Goal: Task Accomplishment & Management: Manage account settings

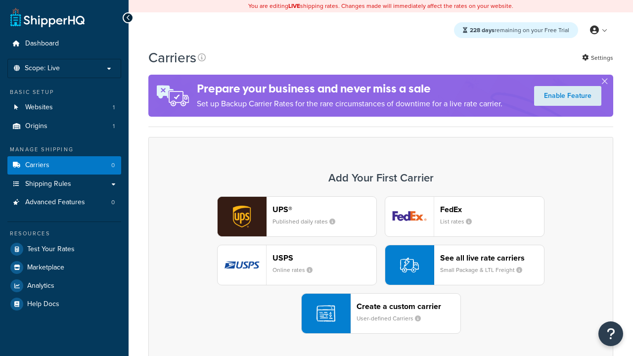
click at [381, 265] on div "UPS® Published daily rates FedEx List rates USPS Online rates See all live rate…" at bounding box center [381, 264] width 444 height 137
click at [492, 209] on header "FedEx" at bounding box center [492, 209] width 104 height 9
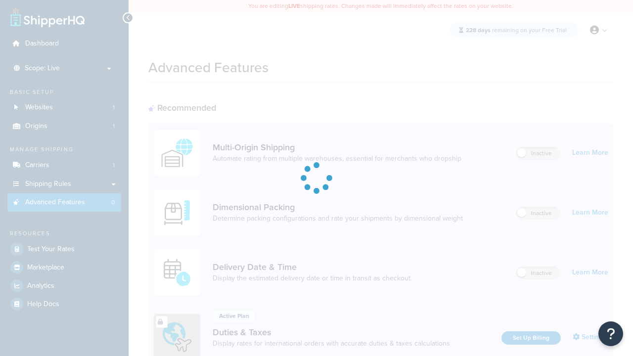
scroll to position [320, 0]
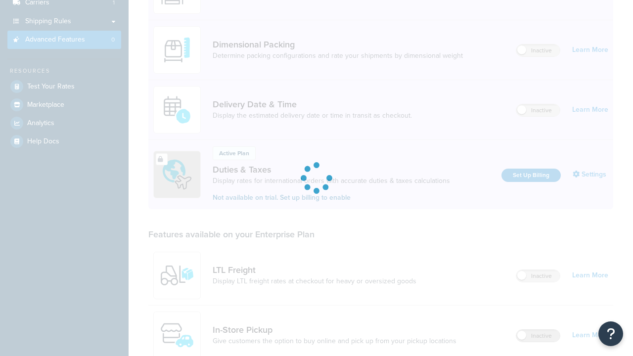
click at [538, 330] on label "Inactive" at bounding box center [538, 336] width 44 height 12
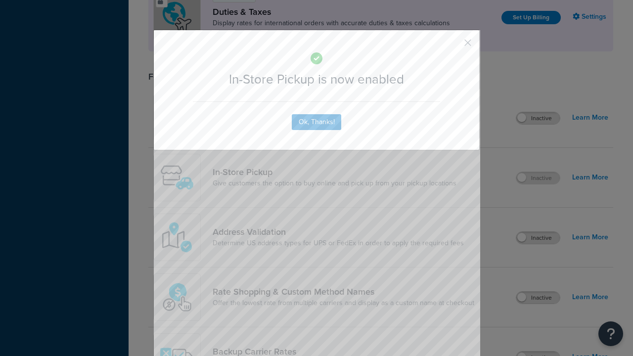
scroll to position [0, 0]
click at [453, 46] on button "button" at bounding box center [453, 46] width 2 height 2
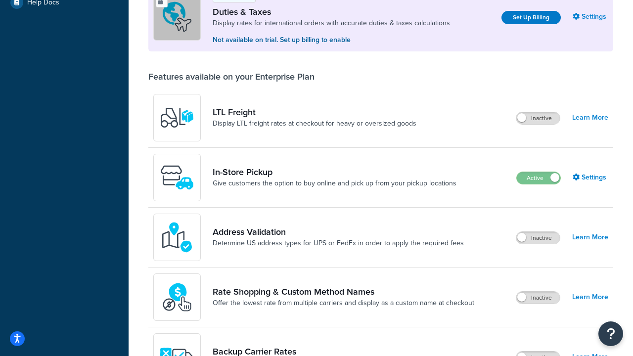
scroll to position [302, 0]
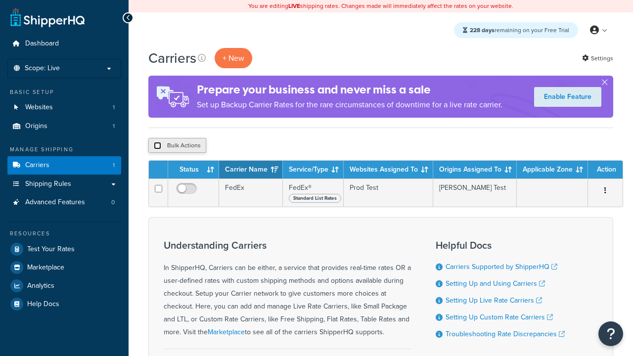
click at [157, 146] on input "checkbox" at bounding box center [157, 145] width 7 height 7
checkbox input "true"
click at [266, 146] on button "Delete" at bounding box center [264, 145] width 34 height 15
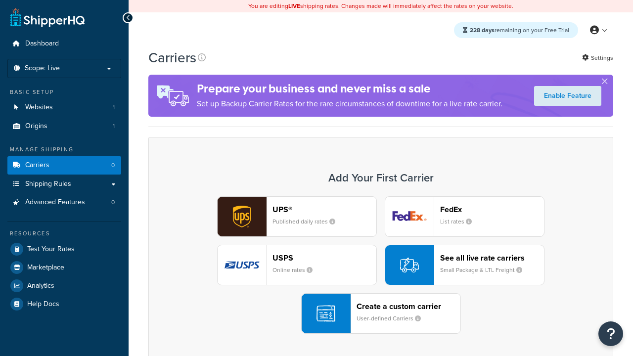
click at [381, 265] on div "UPS® Published daily rates FedEx List rates USPS Online rates See all live rate…" at bounding box center [381, 264] width 444 height 137
click at [381, 313] on div "Create a custom carrier User-defined Carriers" at bounding box center [408, 314] width 104 height 24
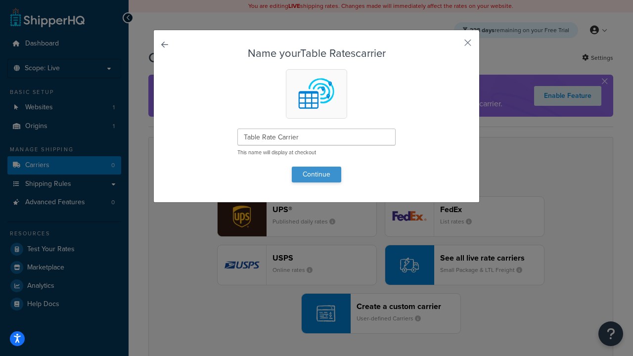
type input "Table Rate Carrier"
click at [316, 174] on button "Continue" at bounding box center [316, 175] width 49 height 16
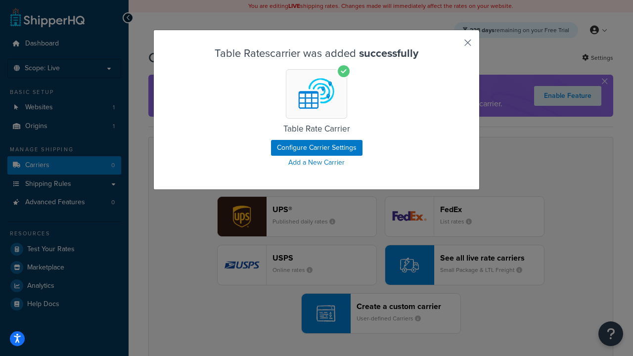
click at [453, 46] on button "button" at bounding box center [453, 46] width 2 height 2
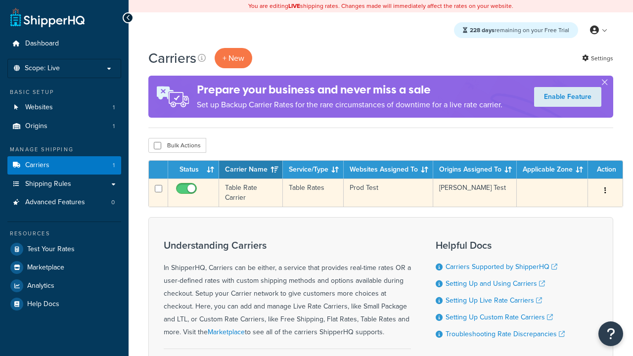
click at [605, 191] on icon "button" at bounding box center [605, 190] width 2 height 7
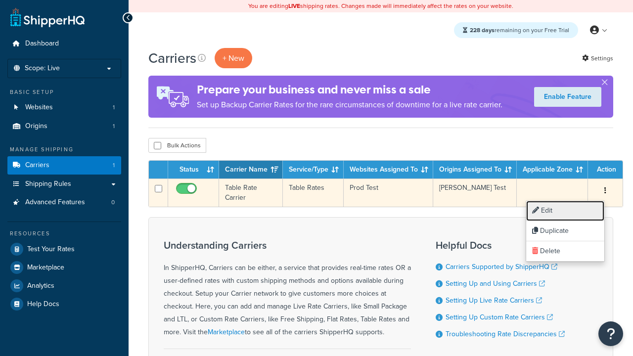
click at [565, 211] on link "Edit" at bounding box center [565, 211] width 78 height 20
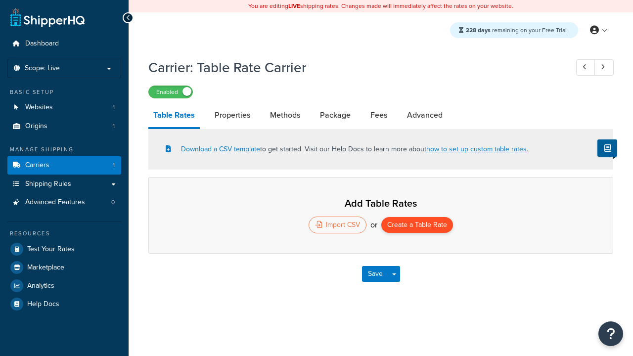
click at [417, 226] on button "Create a Table Rate" at bounding box center [417, 225] width 72 height 16
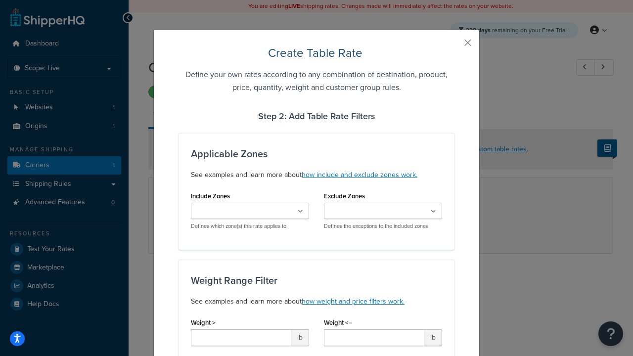
scroll to position [618, 0]
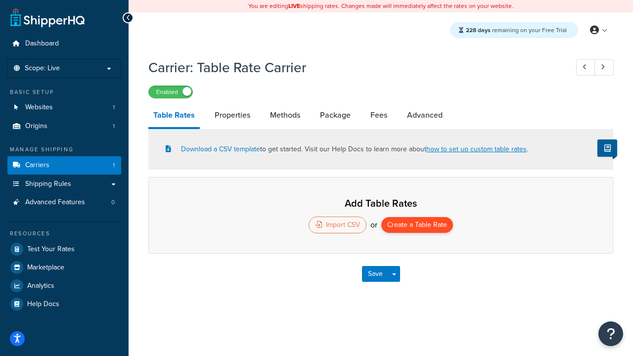
select select "25"
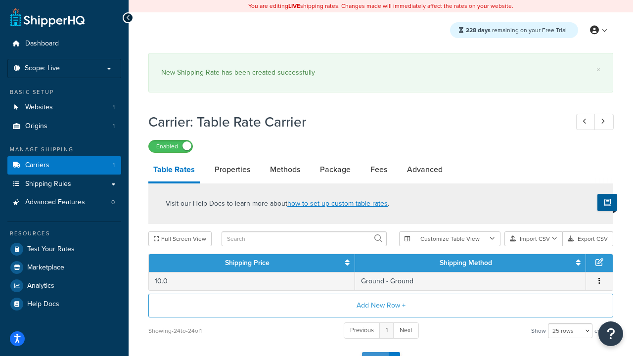
click at [375, 352] on button "Save" at bounding box center [375, 360] width 27 height 16
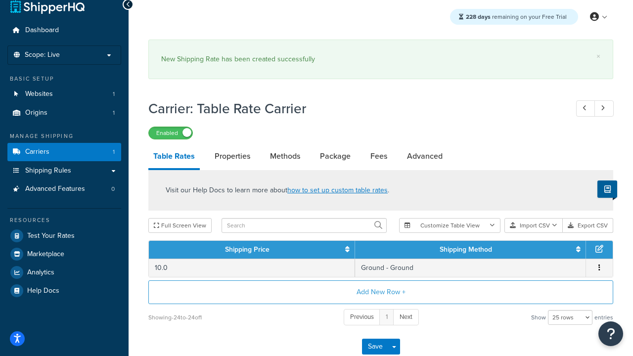
scroll to position [0, 0]
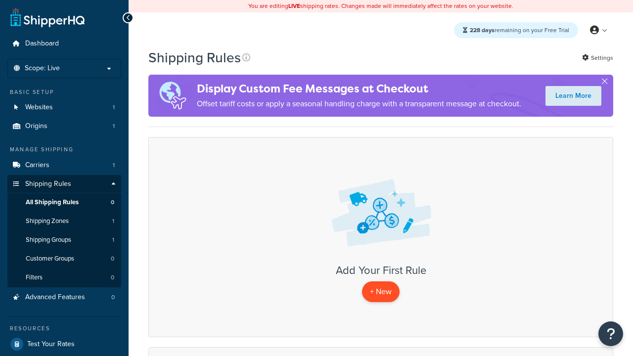
click at [381, 292] on p "+ New" at bounding box center [381, 291] width 38 height 20
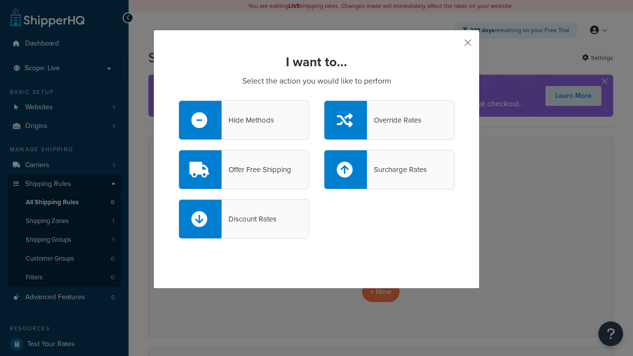
click at [244, 170] on div "Offer Free Shipping" at bounding box center [257, 170] width 70 height 14
click at [0, 0] on input "Offer Free Shipping" at bounding box center [0, 0] width 0 height 0
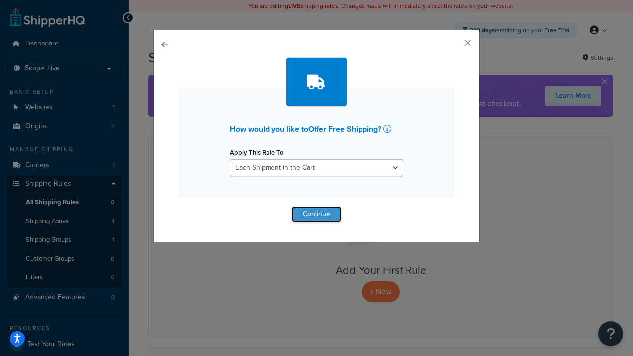
click at [316, 214] on button "Continue" at bounding box center [316, 214] width 49 height 16
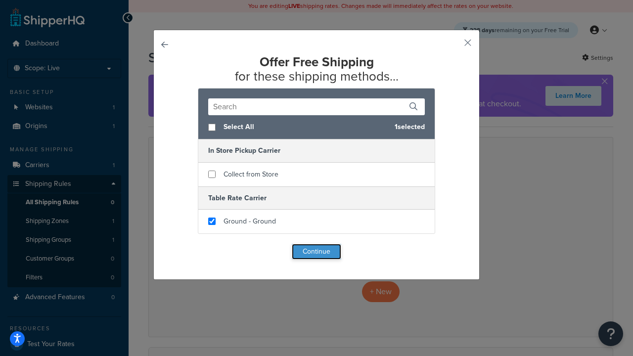
click at [316, 252] on button "Continue" at bounding box center [316, 252] width 49 height 16
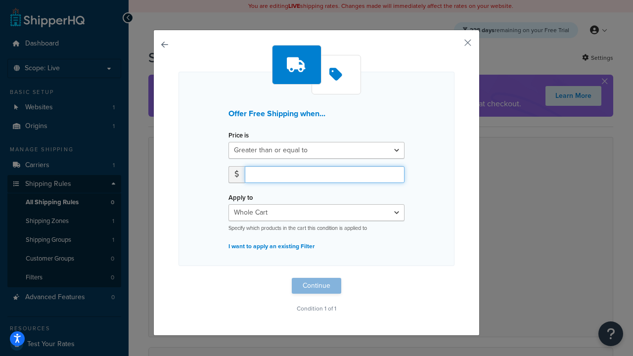
click at [324, 174] on input "number" at bounding box center [325, 174] width 160 height 17
type input "50"
click at [316, 286] on button "Continue" at bounding box center [316, 286] width 49 height 16
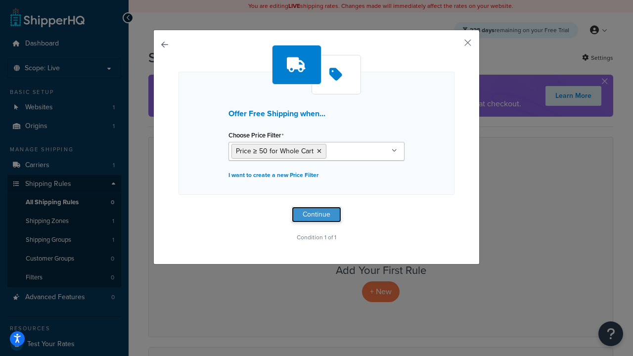
click at [316, 214] on button "Continue" at bounding box center [316, 215] width 49 height 16
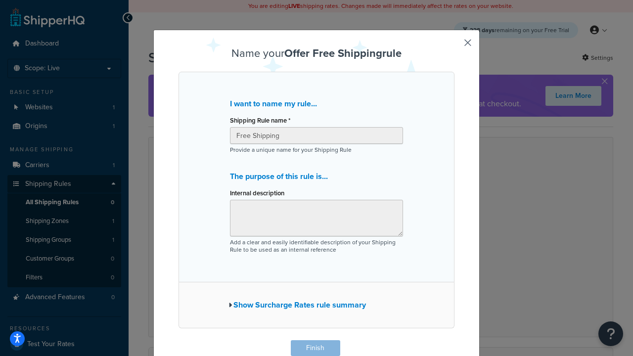
scroll to position [0, 0]
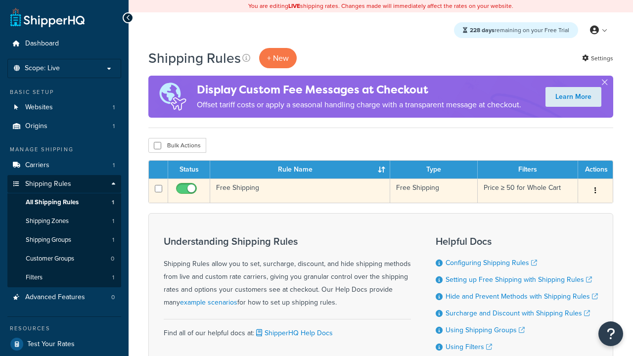
click at [187, 191] on input "checkbox" at bounding box center [187, 191] width 27 height 12
checkbox input "false"
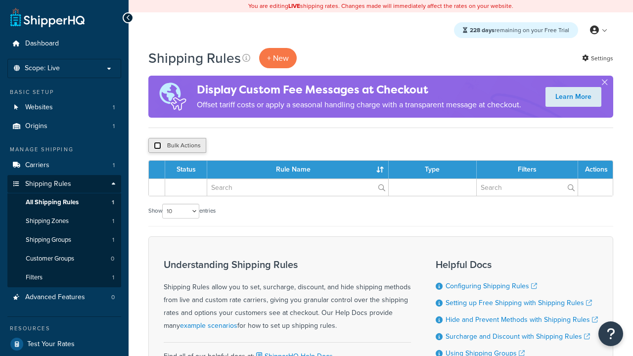
click at [157, 146] on input "checkbox" at bounding box center [157, 145] width 7 height 7
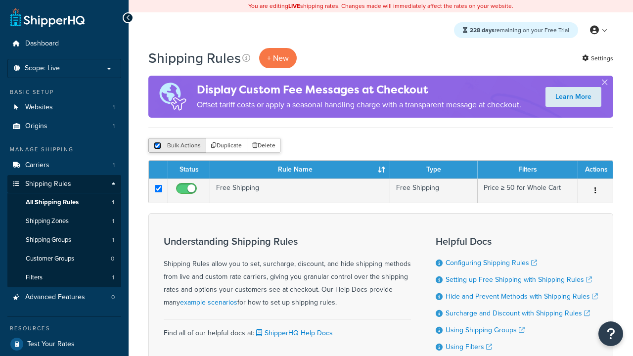
click at [157, 146] on input "checkbox" at bounding box center [157, 145] width 7 height 7
checkbox input "false"
click at [177, 146] on button "Bulk Actions" at bounding box center [177, 145] width 58 height 15
checkbox input "true"
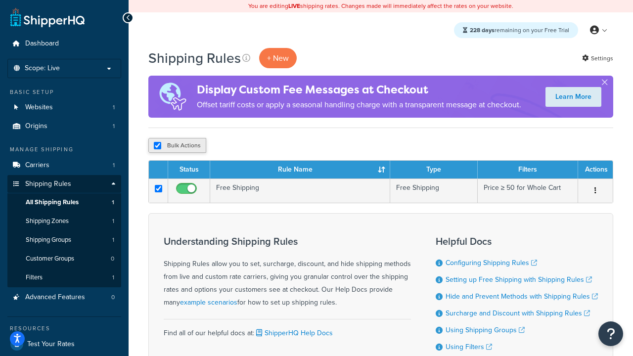
checkbox input "true"
click at [0, 0] on button "Delete" at bounding box center [0, 0] width 0 height 0
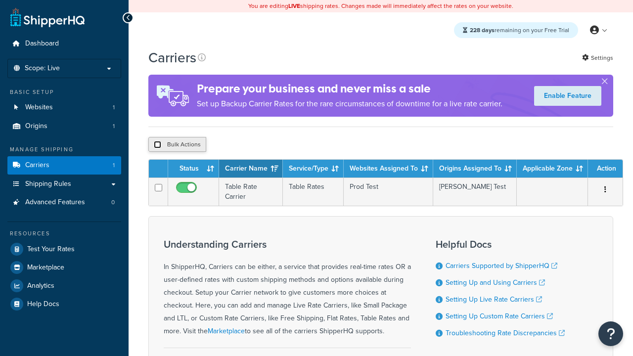
click at [157, 145] on input "checkbox" at bounding box center [157, 144] width 7 height 7
checkbox input "true"
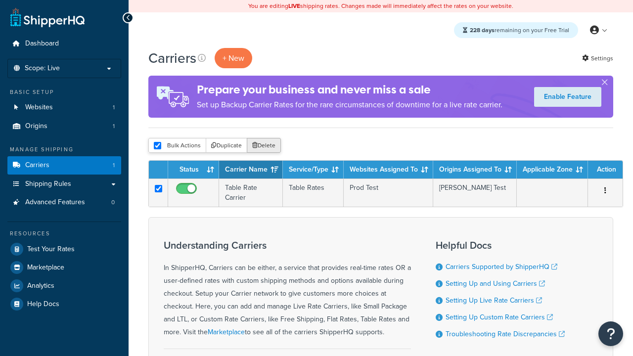
click at [266, 146] on button "Delete" at bounding box center [264, 145] width 34 height 15
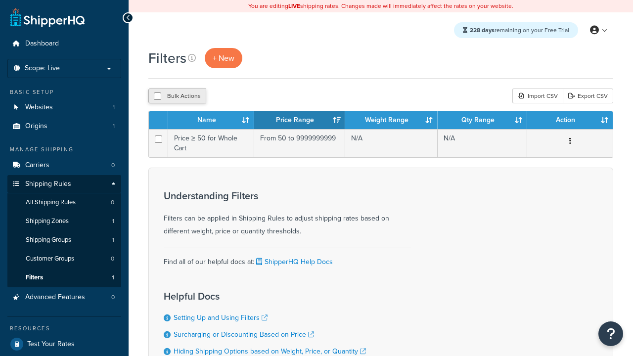
click at [177, 96] on button "Bulk Actions" at bounding box center [177, 96] width 58 height 15
checkbox input "true"
click at [266, 96] on button "Delete" at bounding box center [264, 96] width 34 height 15
